Goal: Communication & Community: Answer question/provide support

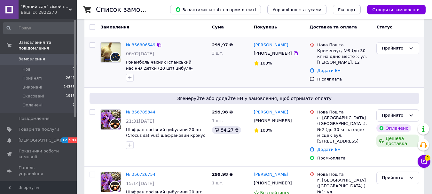
scroll to position [32, 0]
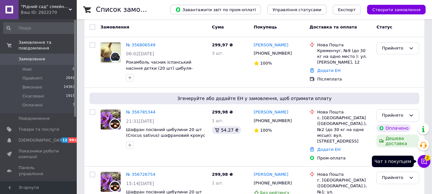
click at [428, 162] on button "Чат з покупцем 2" at bounding box center [423, 161] width 13 height 13
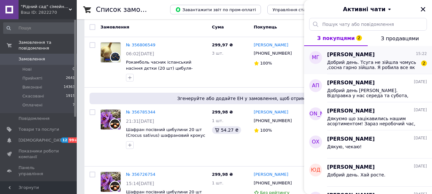
click at [355, 63] on span "Добрий день. Тсуга не зійшла чомусь ,сосна гарно зійшла. Я робила все як належи…" at bounding box center [372, 65] width 91 height 10
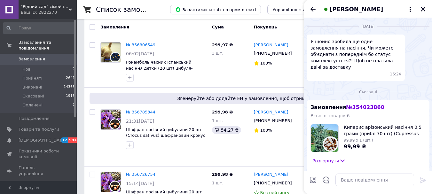
scroll to position [103, 0]
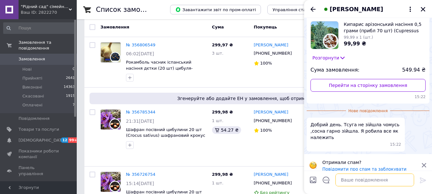
click at [350, 181] on textarea at bounding box center [374, 180] width 79 height 13
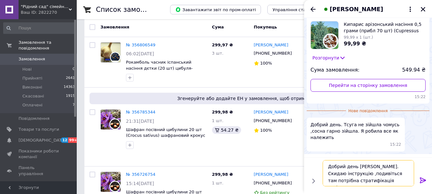
type textarea "Добрий день [PERSON_NAME]. Скидаю інструкцію ,подивіться там потрібна стратифік…"
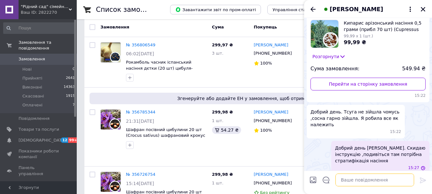
paste textarea "[URL][DOMAIN_NAME]"
type textarea "[URL][DOMAIN_NAME]"
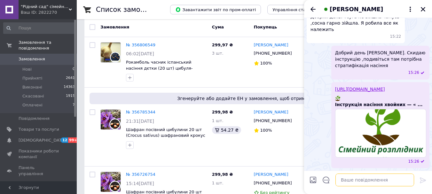
scroll to position [193, 0]
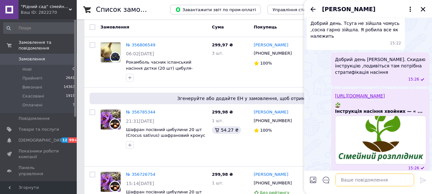
click at [350, 180] on textarea at bounding box center [374, 180] width 79 height 13
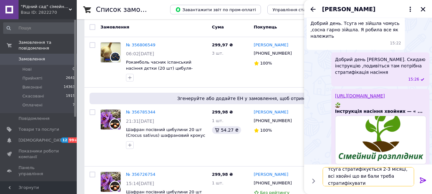
scroll to position [1, 0]
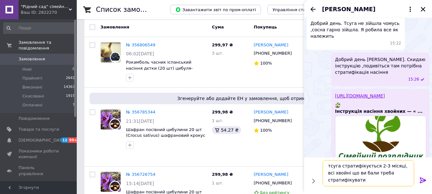
type textarea "тсуга стратифікується 2-3 місяці, всі хвойні що ви бали треба стратифікувати"
click at [419, 177] on icon at bounding box center [423, 180] width 8 height 8
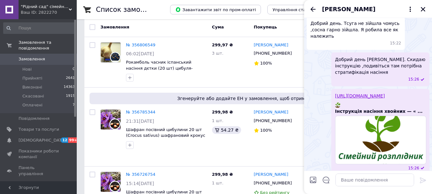
scroll to position [223, 0]
